Goal: Information Seeking & Learning: Learn about a topic

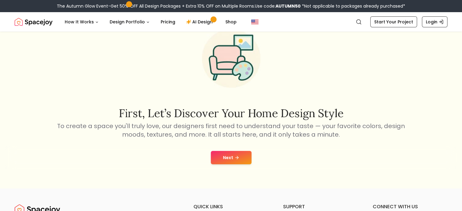
scroll to position [61, 0]
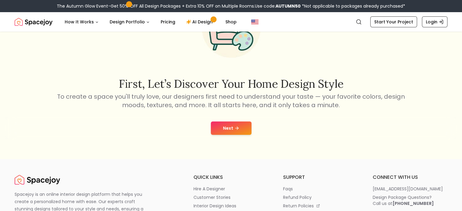
click at [231, 132] on button "Next" at bounding box center [231, 128] width 41 height 13
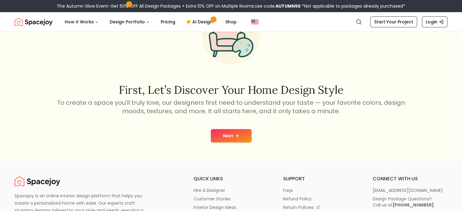
scroll to position [61, 0]
